Goal: Task Accomplishment & Management: Manage account settings

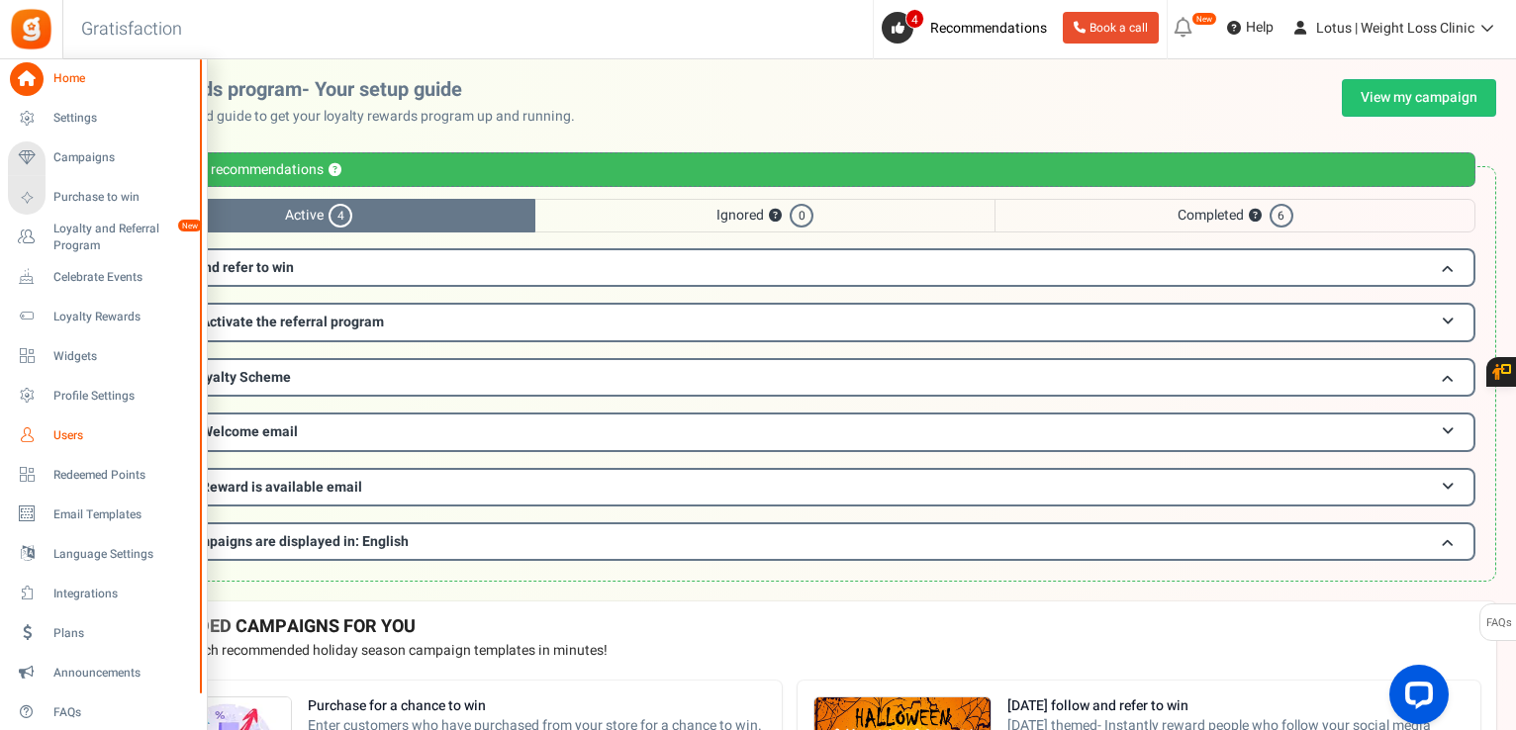
click at [51, 439] on link "Users" at bounding box center [103, 436] width 190 height 34
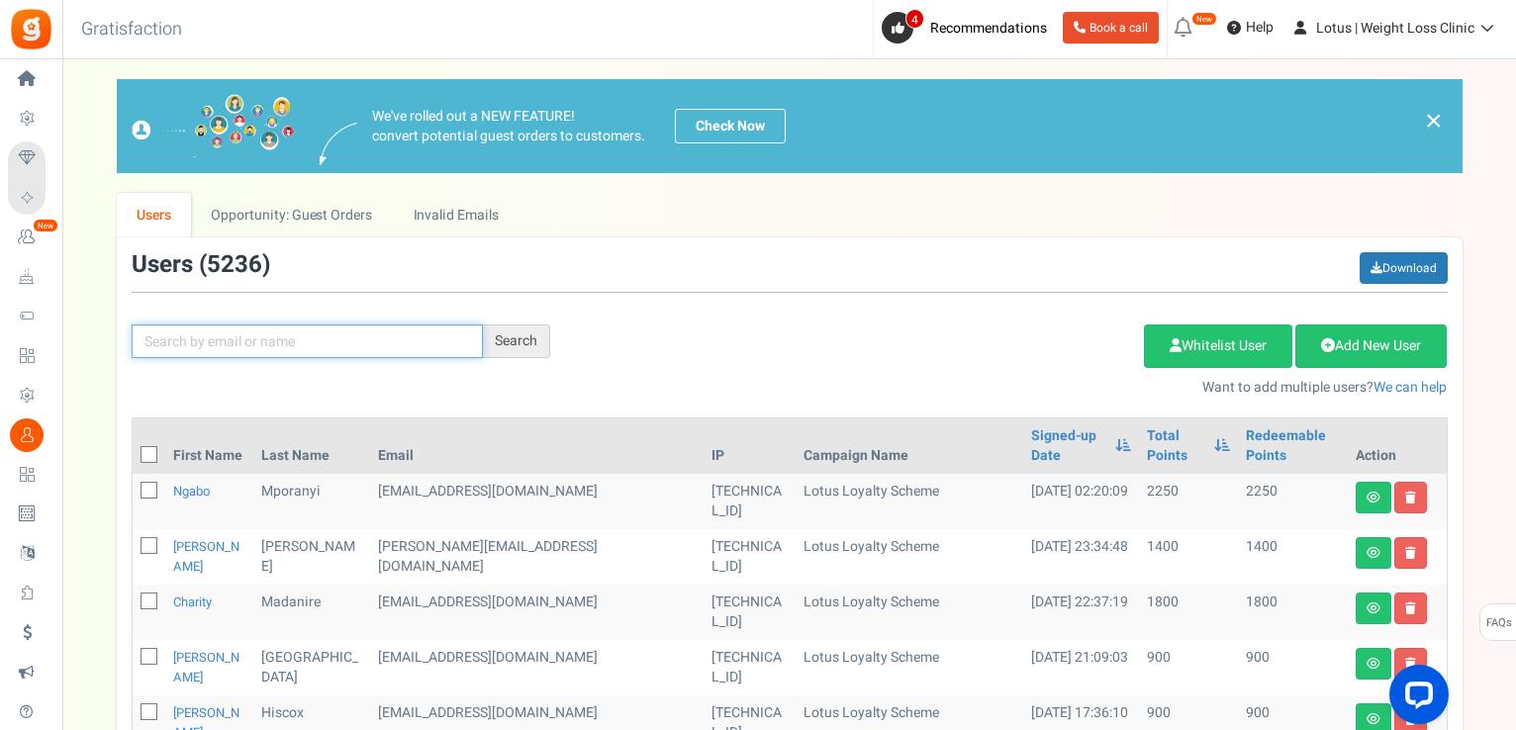
click at [404, 352] on input "text" at bounding box center [307, 342] width 351 height 34
paste input "[EMAIL_ADDRESS][DOMAIN_NAME]"
type input "[EMAIL_ADDRESS][DOMAIN_NAME]"
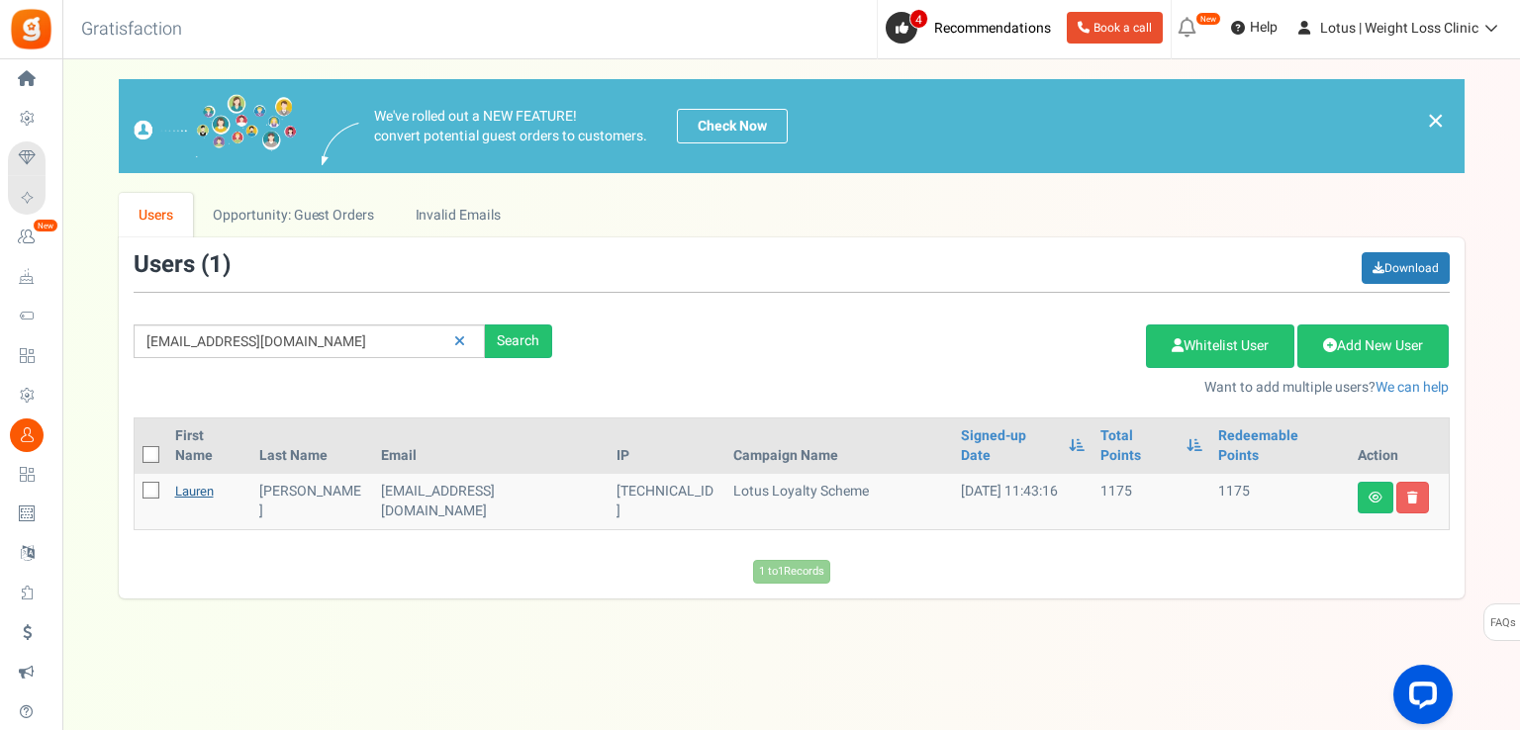
click at [209, 482] on link "Lauren" at bounding box center [194, 491] width 39 height 19
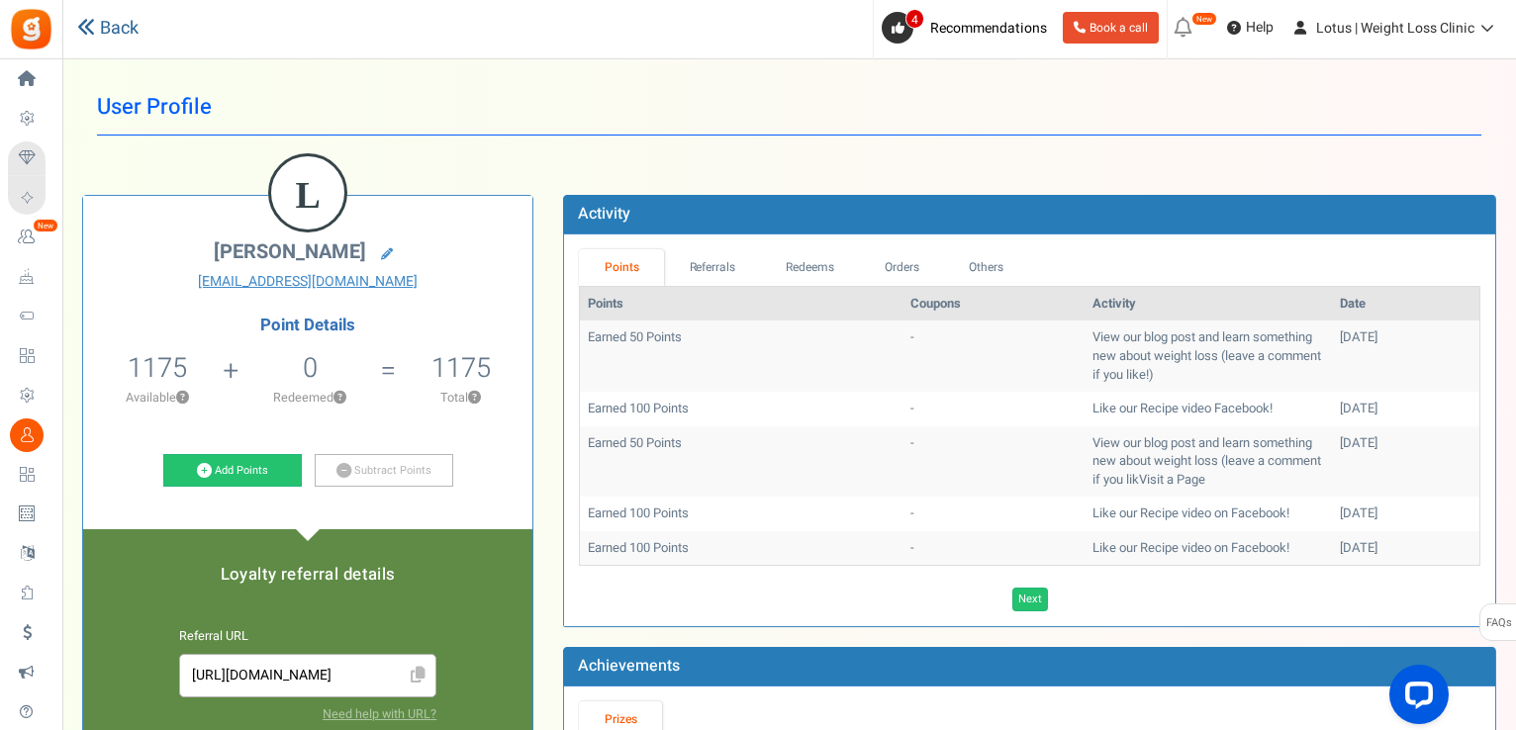
click at [109, 23] on link "Back" at bounding box center [107, 29] width 61 height 26
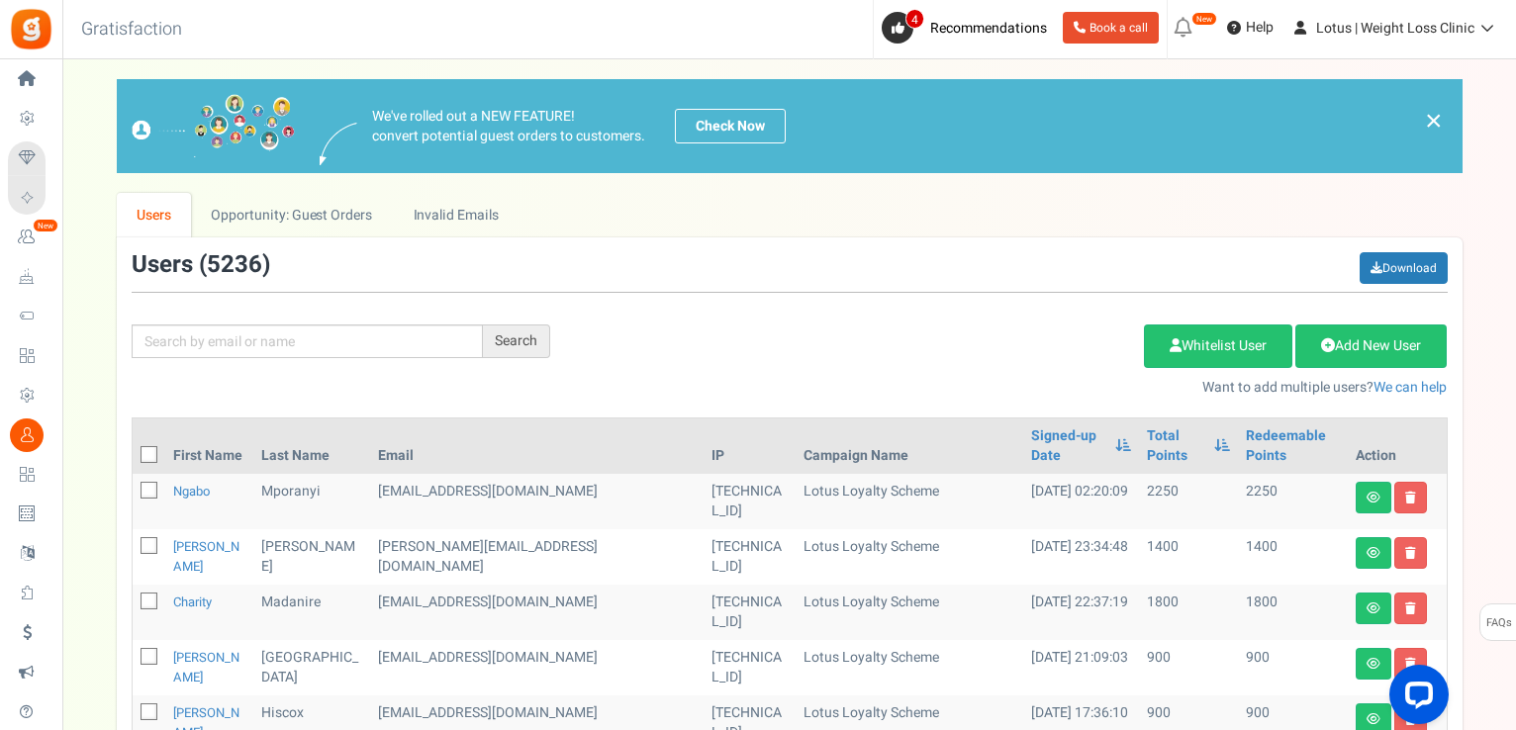
click at [337, 301] on div "Search Add Etsy Order Delete Selected Users Import Users Spam Protection Subtra…" at bounding box center [790, 324] width 1346 height 145
click at [334, 351] on input "text" at bounding box center [307, 342] width 351 height 34
paste input "[EMAIL_ADDRESS][DOMAIN_NAME]"
type input "[EMAIL_ADDRESS][DOMAIN_NAME]"
click at [510, 334] on div "Search" at bounding box center [516, 342] width 67 height 34
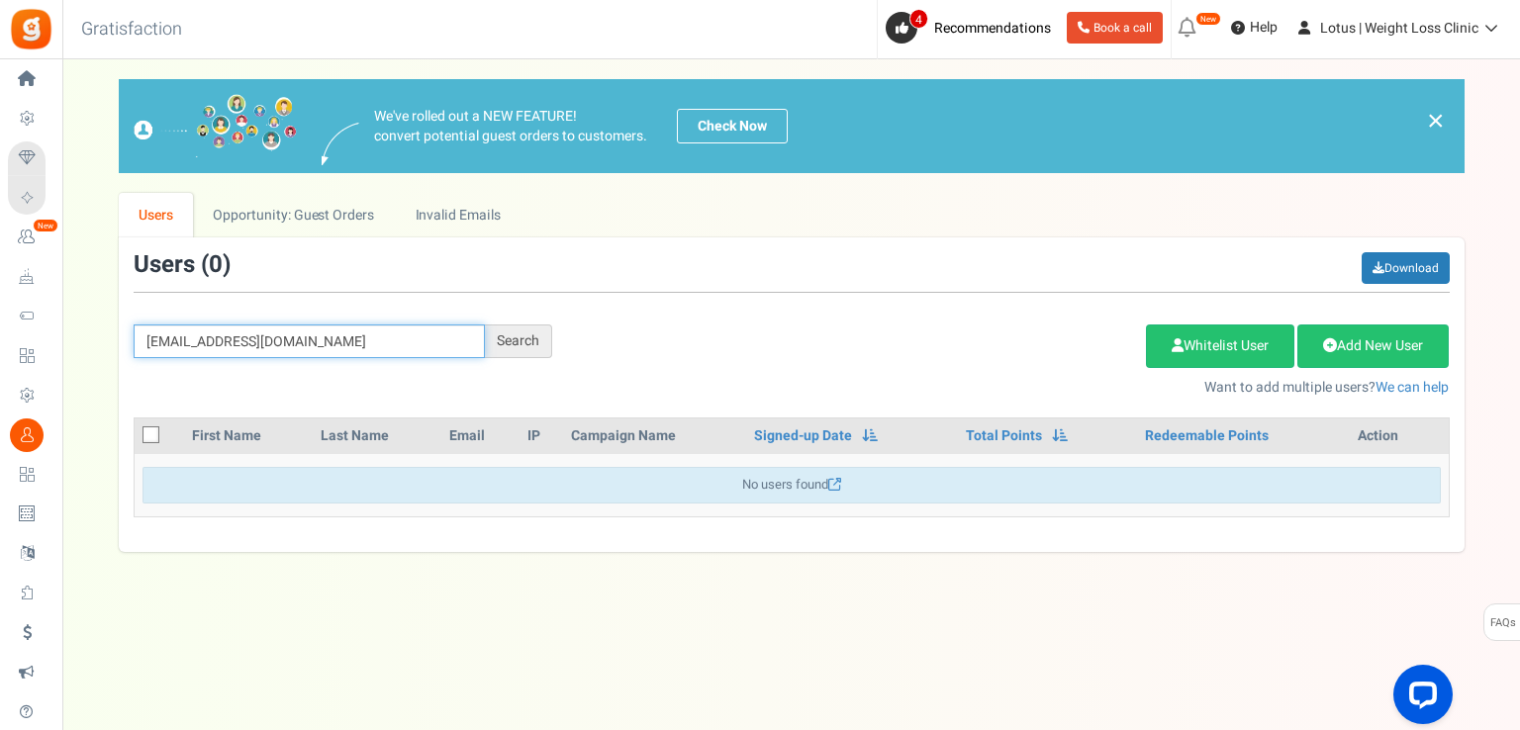
click at [483, 345] on input "[EMAIL_ADDRESS][DOMAIN_NAME]" at bounding box center [309, 342] width 351 height 34
click at [514, 337] on div "Search" at bounding box center [518, 342] width 67 height 34
click at [261, 332] on input "[EMAIL_ADDRESS][DOMAIN_NAME]" at bounding box center [309, 342] width 351 height 34
click at [261, 330] on input "[EMAIL_ADDRESS][DOMAIN_NAME]" at bounding box center [309, 342] width 351 height 34
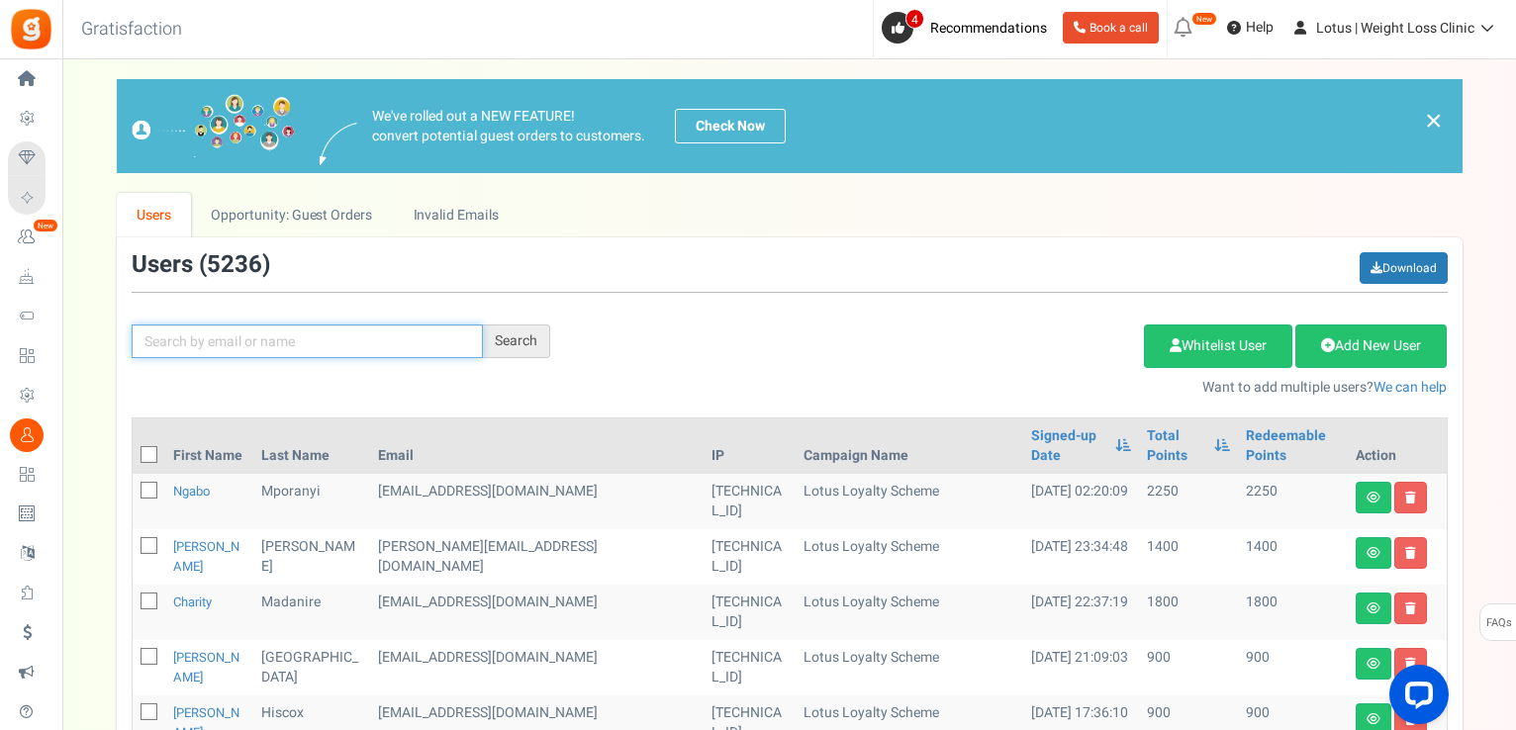
paste input "[EMAIL_ADDRESS][DOMAIN_NAME]"
type input "[EMAIL_ADDRESS][DOMAIN_NAME]"
click at [511, 349] on div "Search" at bounding box center [516, 342] width 67 height 34
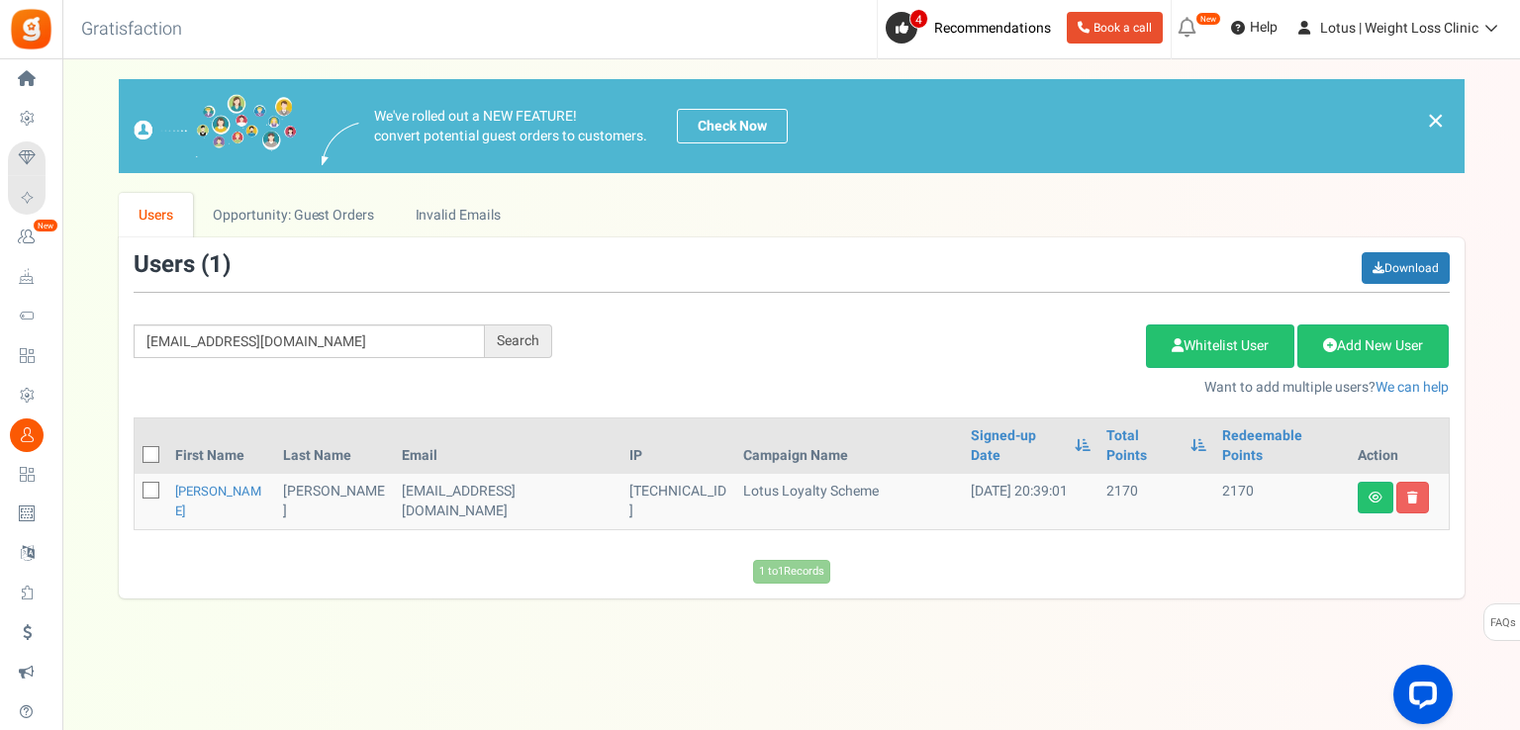
click at [175, 474] on td "[PERSON_NAME]" at bounding box center [221, 501] width 109 height 55
click at [183, 482] on link "[PERSON_NAME]" at bounding box center [218, 501] width 86 height 39
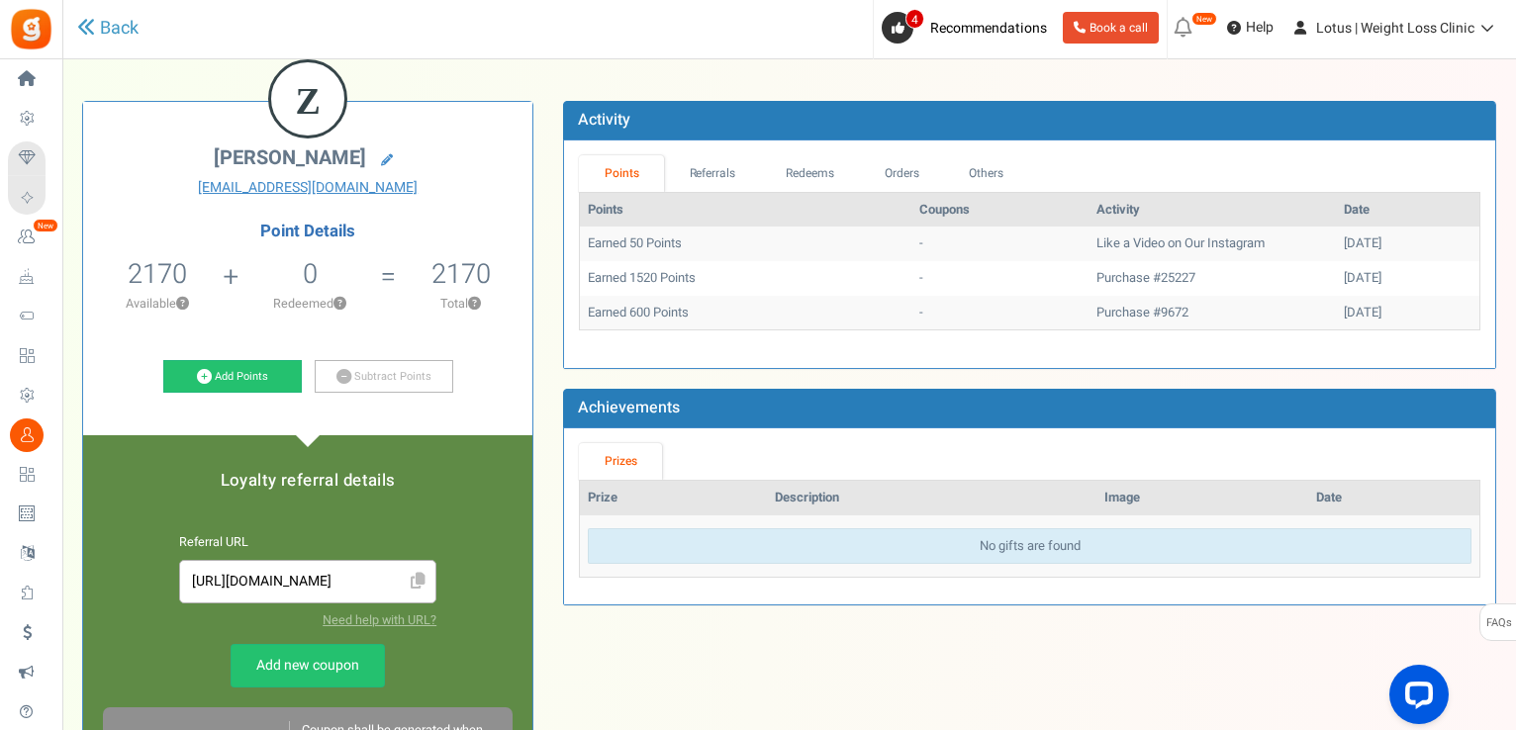
scroll to position [99, 0]
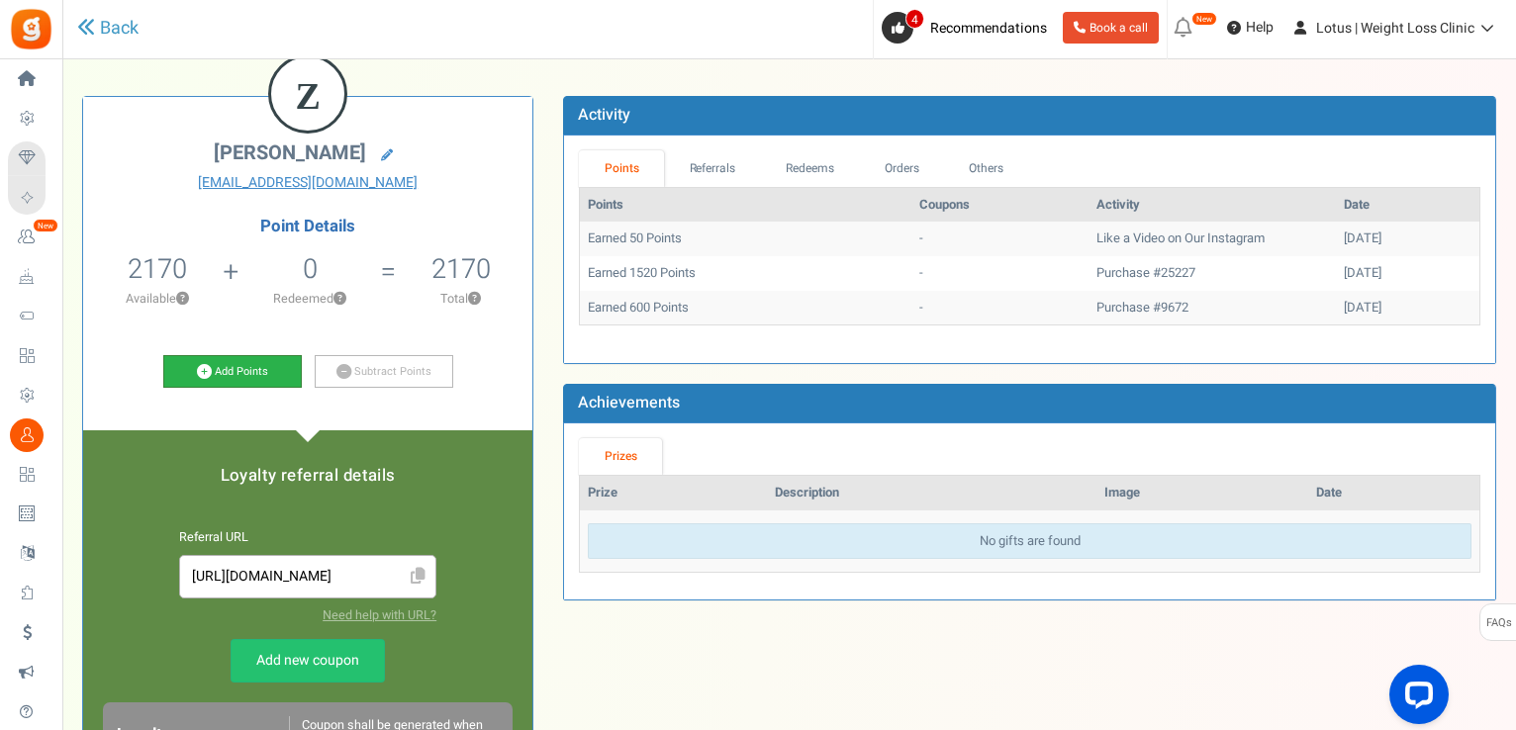
click at [217, 377] on link "Add Points" at bounding box center [232, 372] width 139 height 34
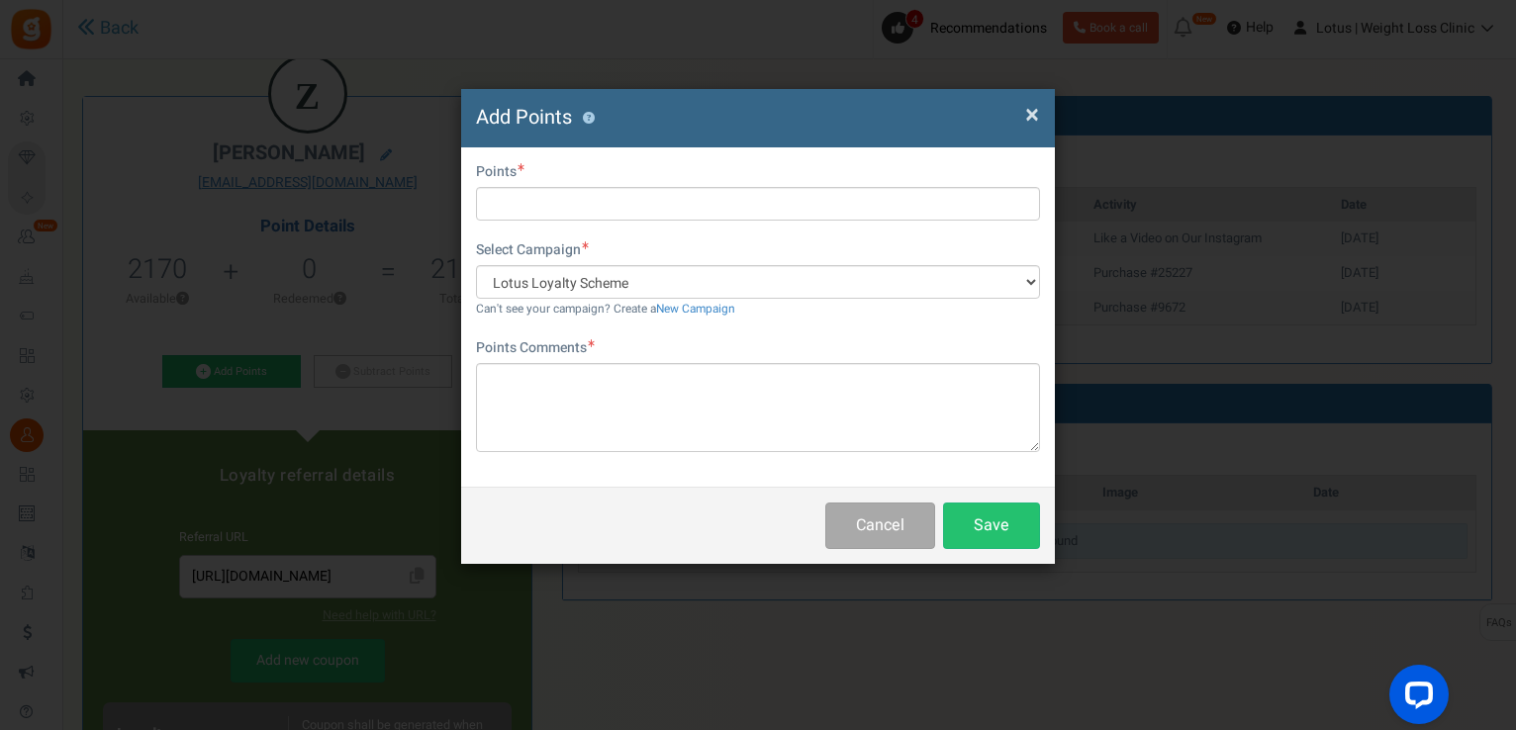
drag, startPoint x: 649, startPoint y: 163, endPoint x: 643, endPoint y: 188, distance: 25.4
click at [649, 169] on div "Do you want to give Extra Points ? Yes No" at bounding box center [758, 174] width 564 height 25
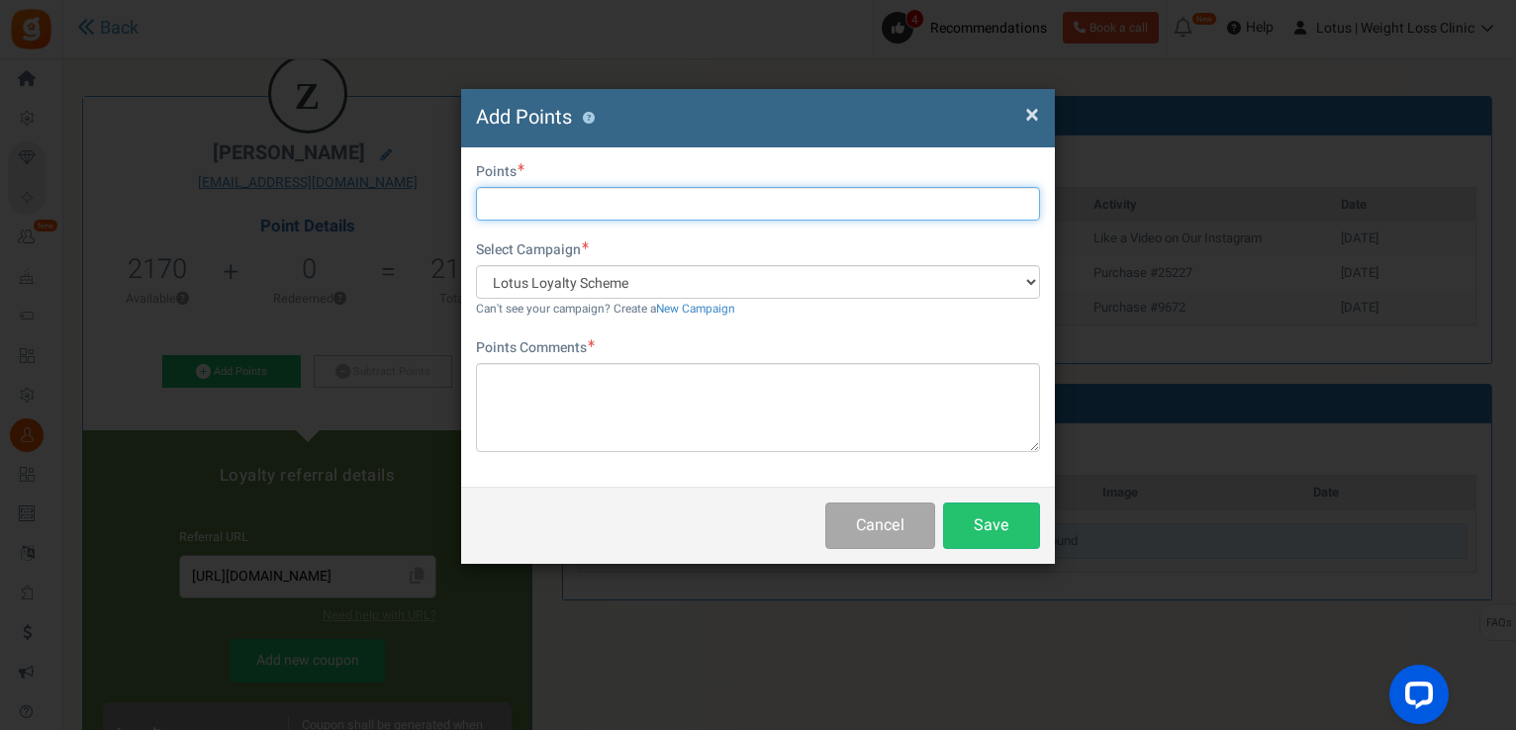
click at [636, 191] on input "text" at bounding box center [758, 204] width 564 height 34
type input "2000"
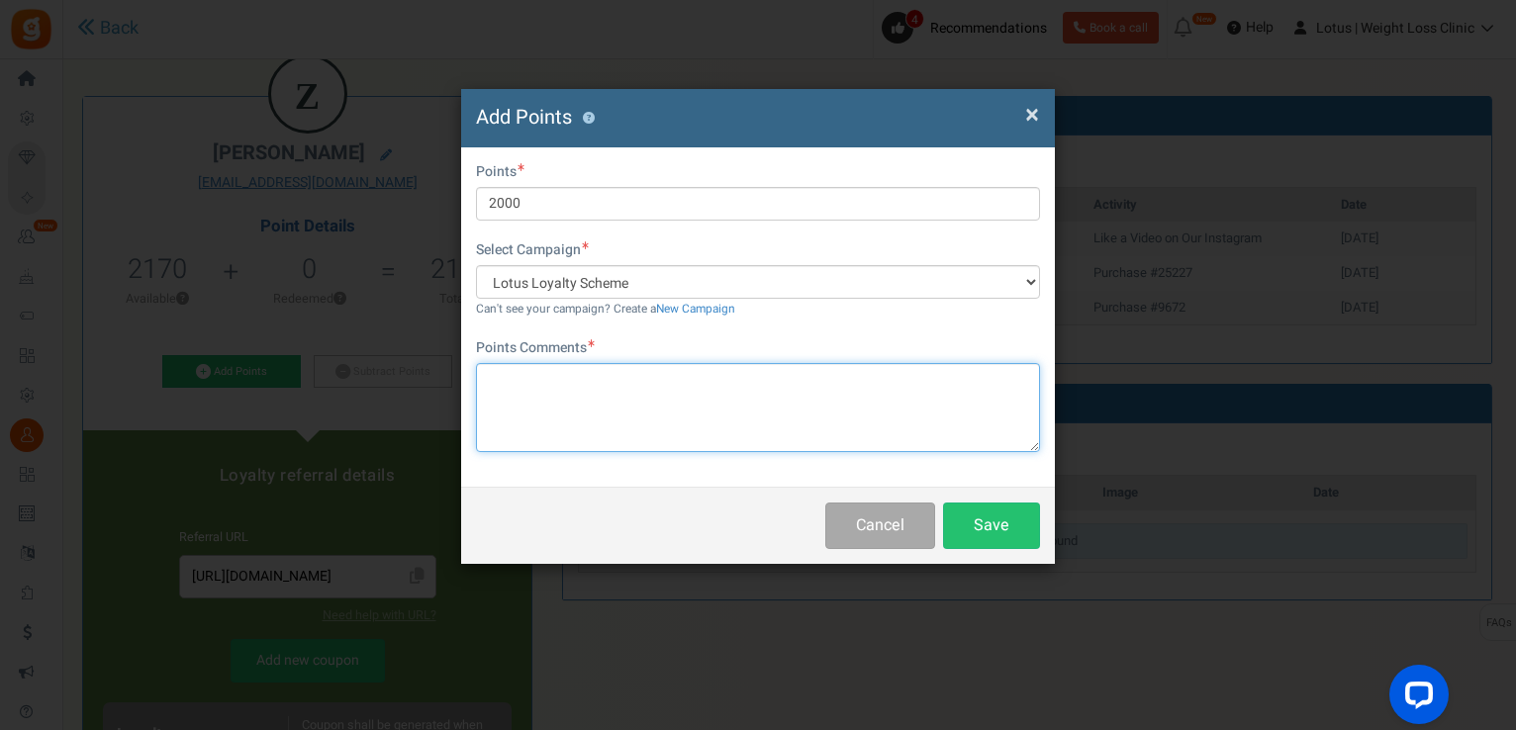
click at [529, 401] on textarea at bounding box center [758, 407] width 564 height 89
click at [645, 379] on textarea "Apology for last order - verfied by [PERSON_NAME]" at bounding box center [758, 407] width 564 height 89
type textarea "Apology for last order - verified by [PERSON_NAME]"
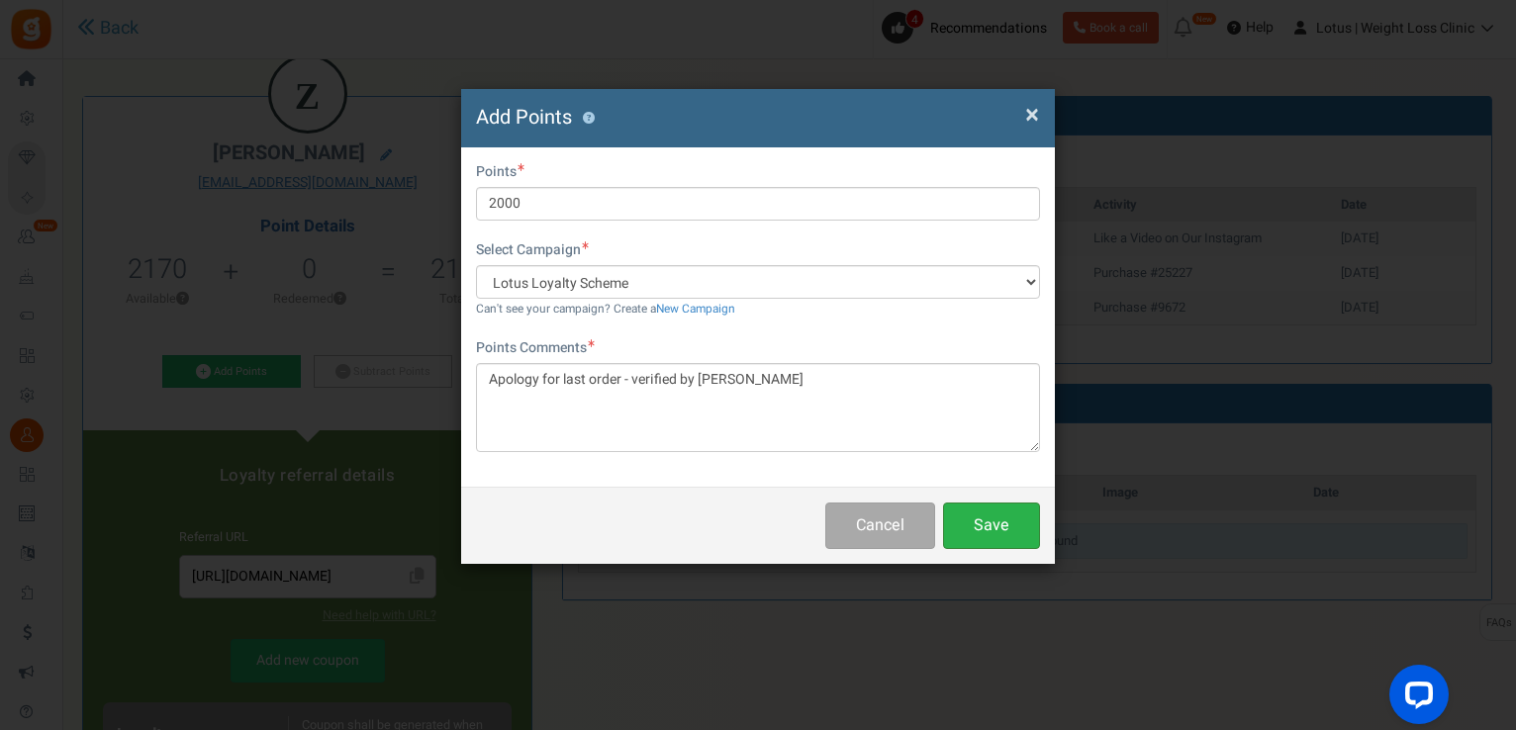
click at [1010, 524] on button "Save" at bounding box center [991, 526] width 97 height 47
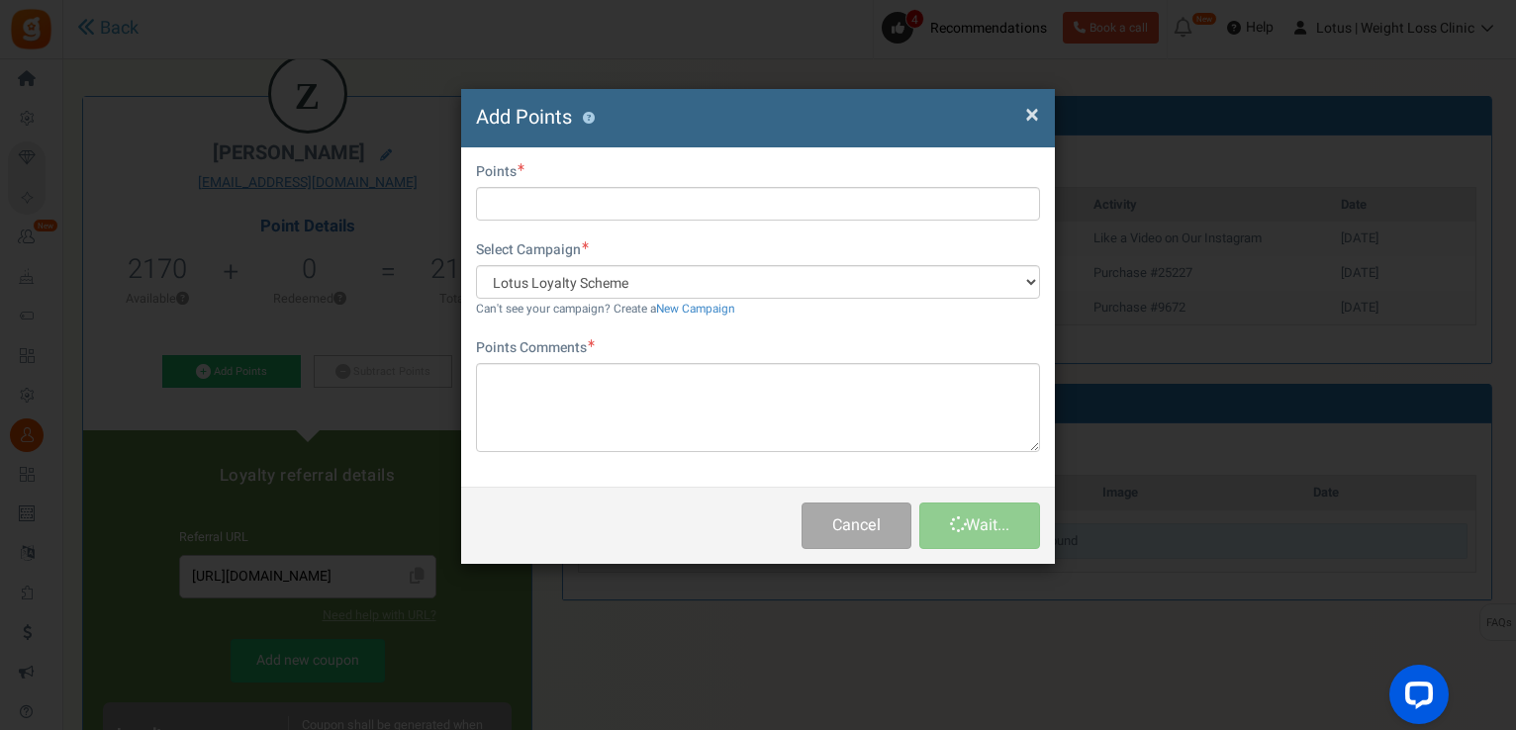
scroll to position [0, 0]
